Goal: Information Seeking & Learning: Compare options

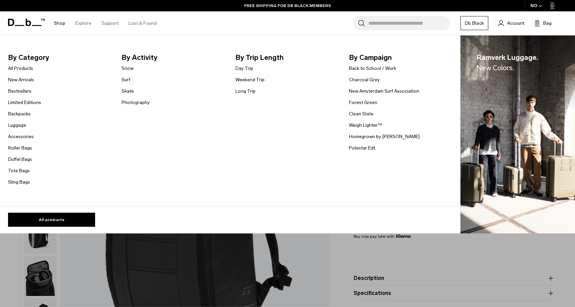
click at [22, 57] on span "By Category" at bounding box center [59, 57] width 103 height 11
click at [25, 70] on link "All Products" at bounding box center [20, 68] width 25 height 7
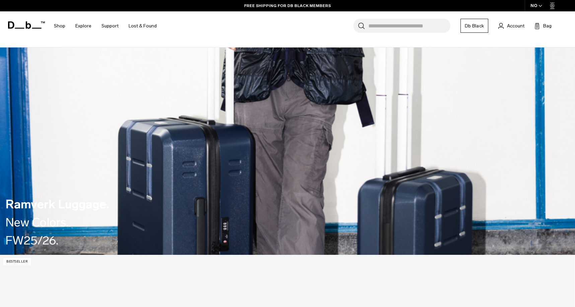
scroll to position [121, 0]
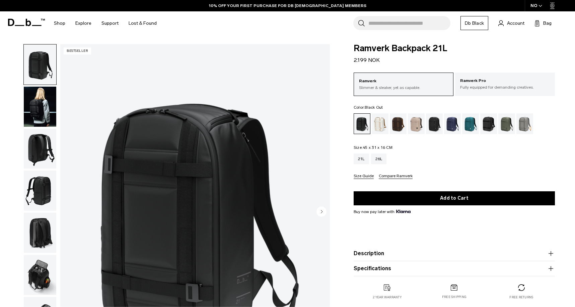
click at [40, 201] on img "button" at bounding box center [40, 191] width 32 height 40
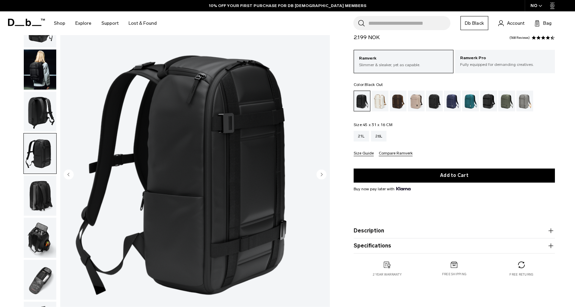
scroll to position [38, 0]
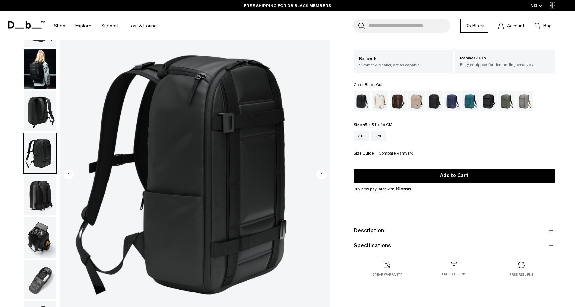
click at [37, 187] on img "button" at bounding box center [40, 195] width 32 height 40
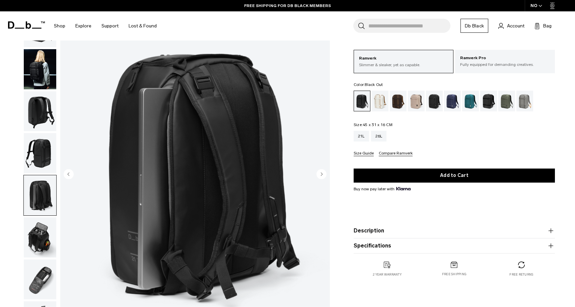
click at [45, 227] on img "button" at bounding box center [40, 238] width 32 height 40
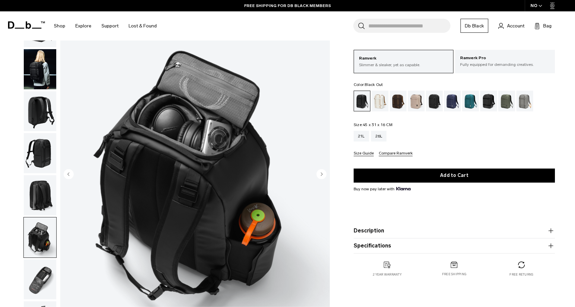
click at [48, 265] on img "button" at bounding box center [40, 280] width 32 height 40
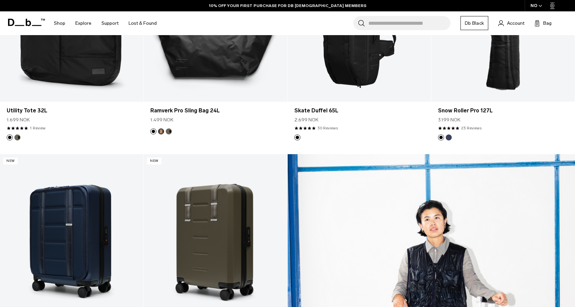
scroll to position [663, 0]
